Goal: Transaction & Acquisition: Purchase product/service

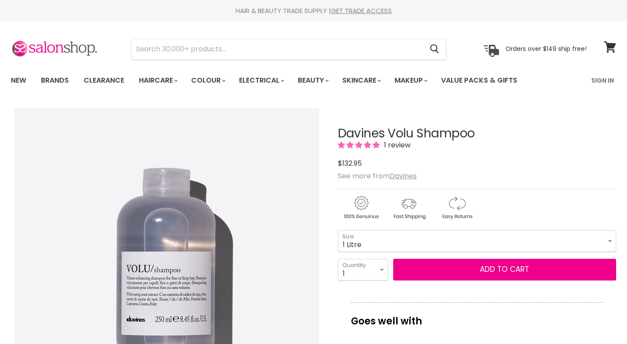
select select "1 Litre"
click at [211, 56] on input "Search" at bounding box center [276, 49] width 291 height 20
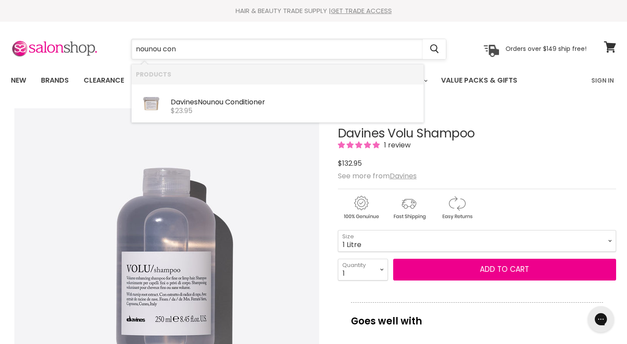
type input "nounou cond"
click at [199, 99] on div "Davines Nounou Cond itioner" at bounding box center [295, 102] width 248 height 9
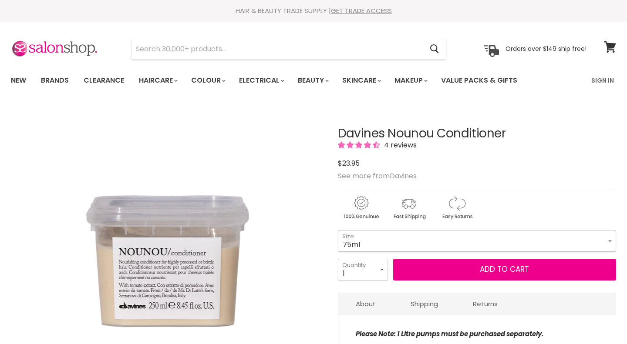
click at [440, 239] on select "75ml 250ml 1 Litre" at bounding box center [477, 241] width 278 height 22
click option "1 Litre" at bounding box center [0, 0] width 0 height 0
select select "1 Litre"
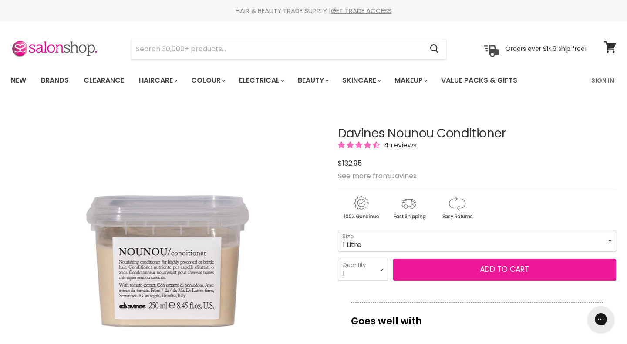
click at [443, 272] on button "Add to cart" at bounding box center [504, 270] width 223 height 22
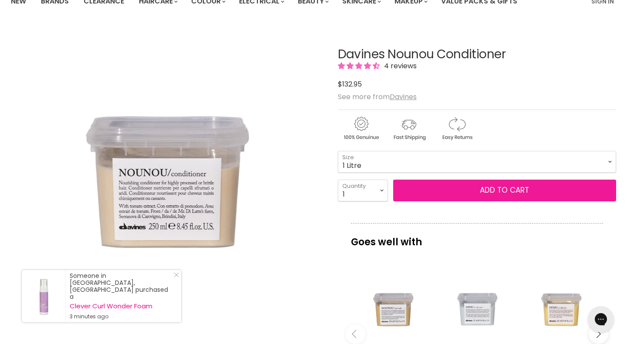
scroll to position [31, 0]
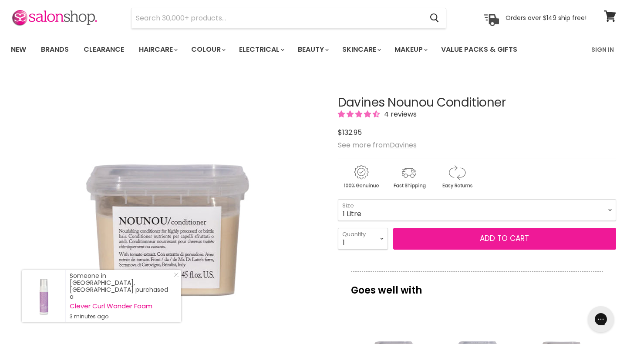
click at [453, 239] on button "Add to cart" at bounding box center [504, 239] width 223 height 22
